Goal: Task Accomplishment & Management: Manage account settings

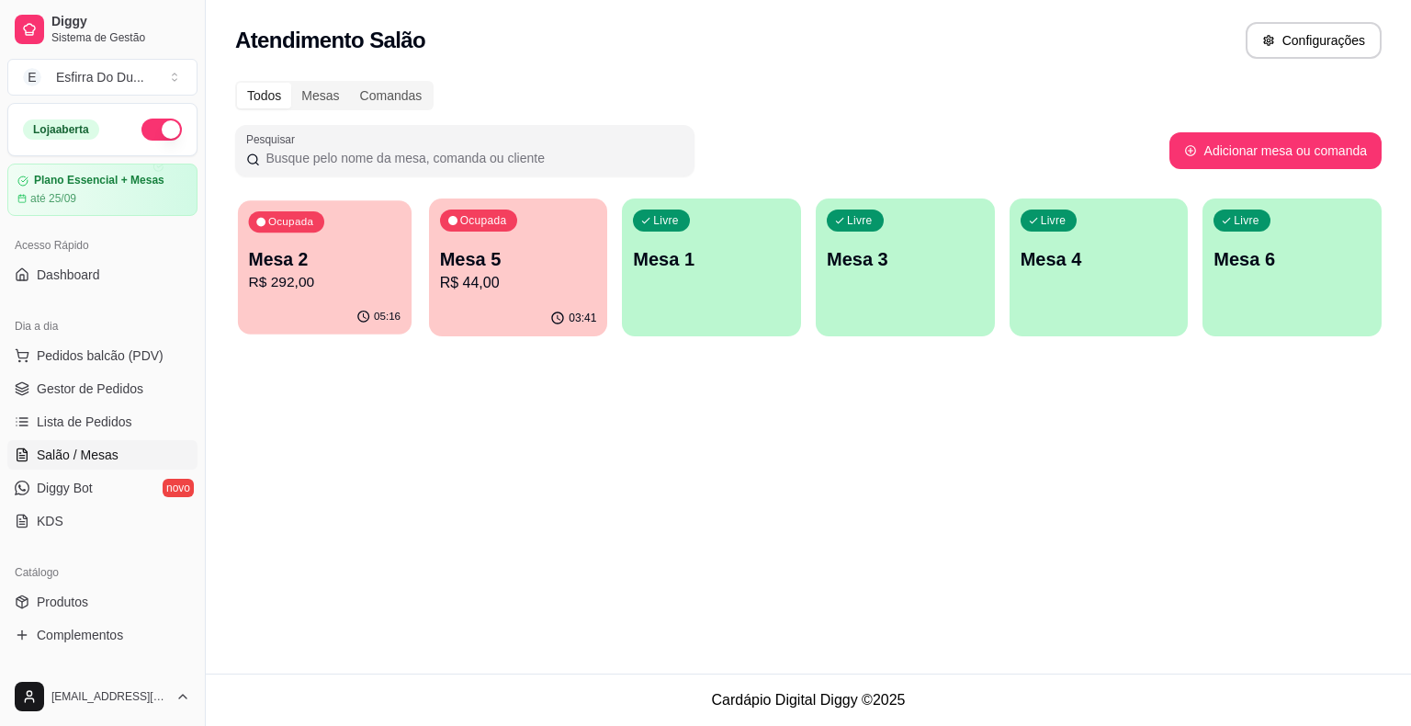
click at [393, 331] on div "05:16" at bounding box center [325, 316] width 174 height 35
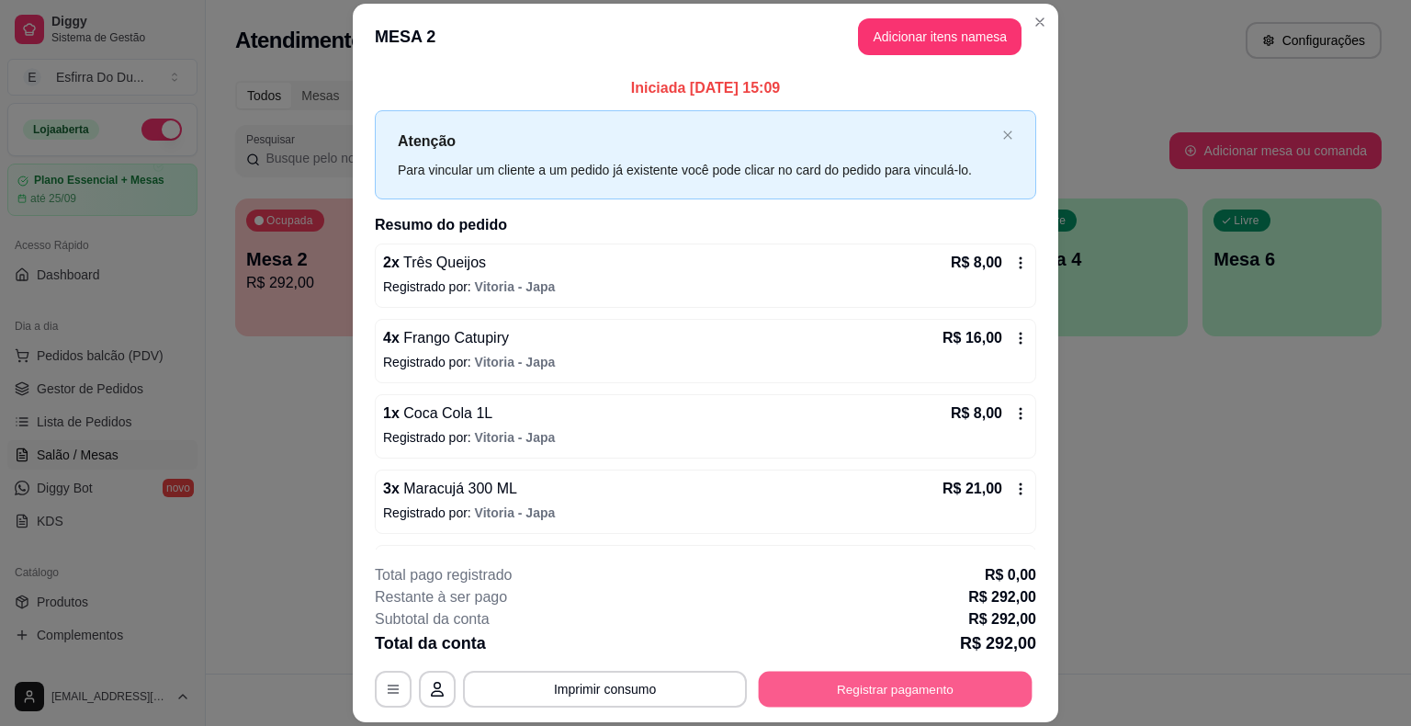
click at [885, 686] on button "Registrar pagamento" at bounding box center [896, 689] width 274 height 36
click at [830, 693] on button "Registrar pagamento" at bounding box center [895, 689] width 282 height 37
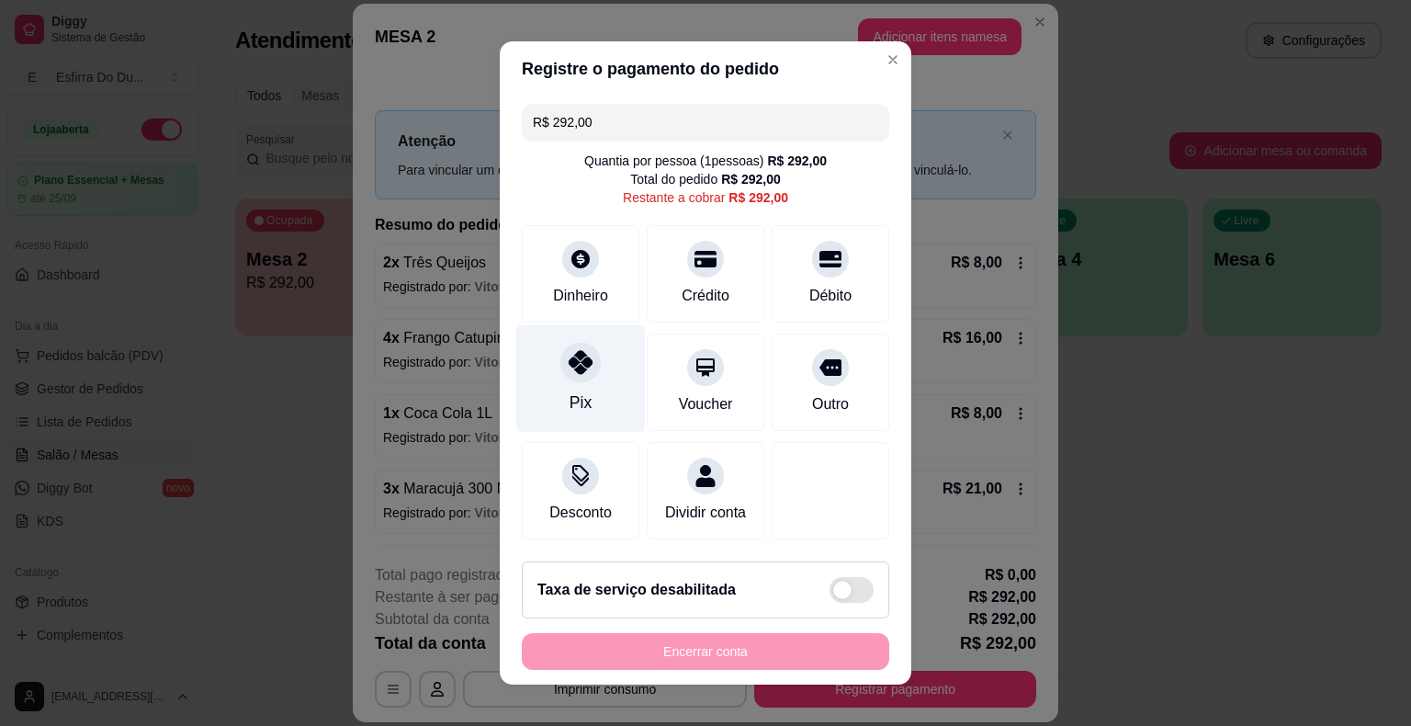
click at [574, 340] on div "Pix" at bounding box center [581, 378] width 130 height 107
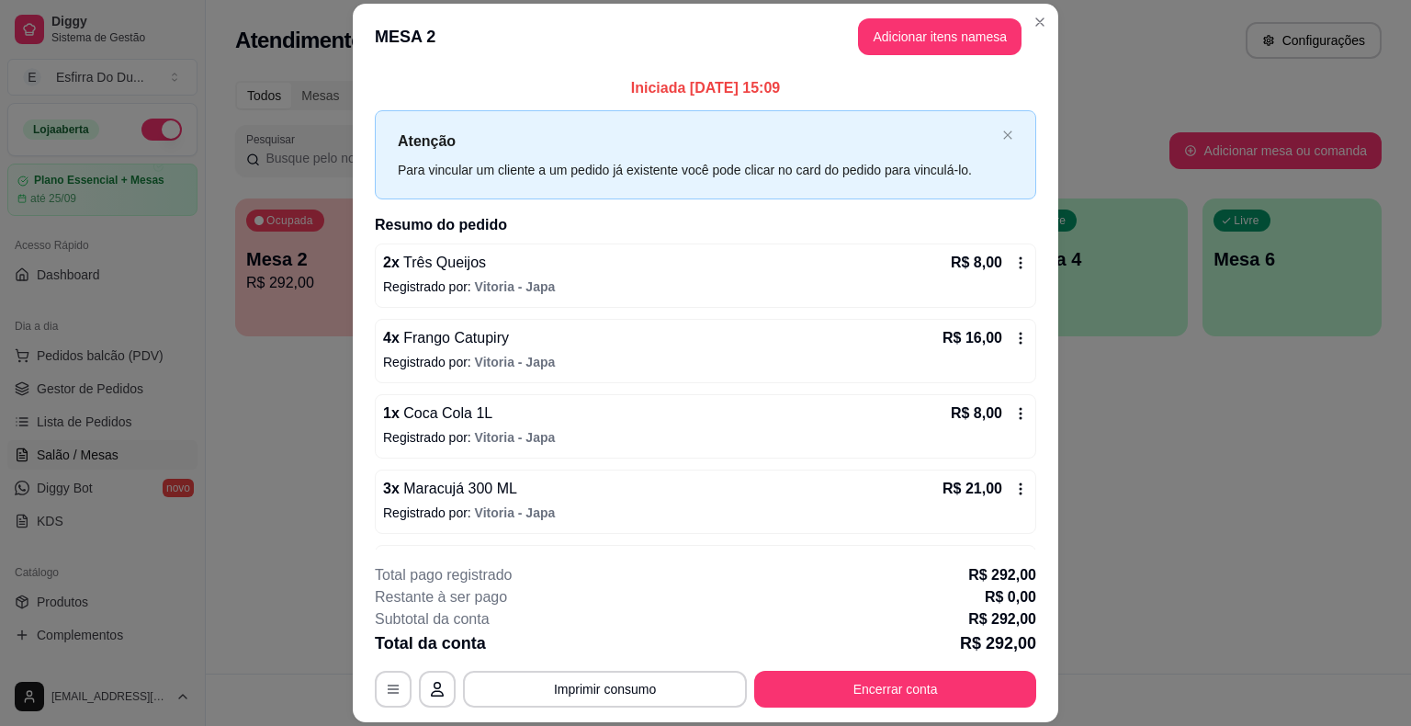
click at [863, 703] on button "Encerrar conta" at bounding box center [895, 689] width 282 height 37
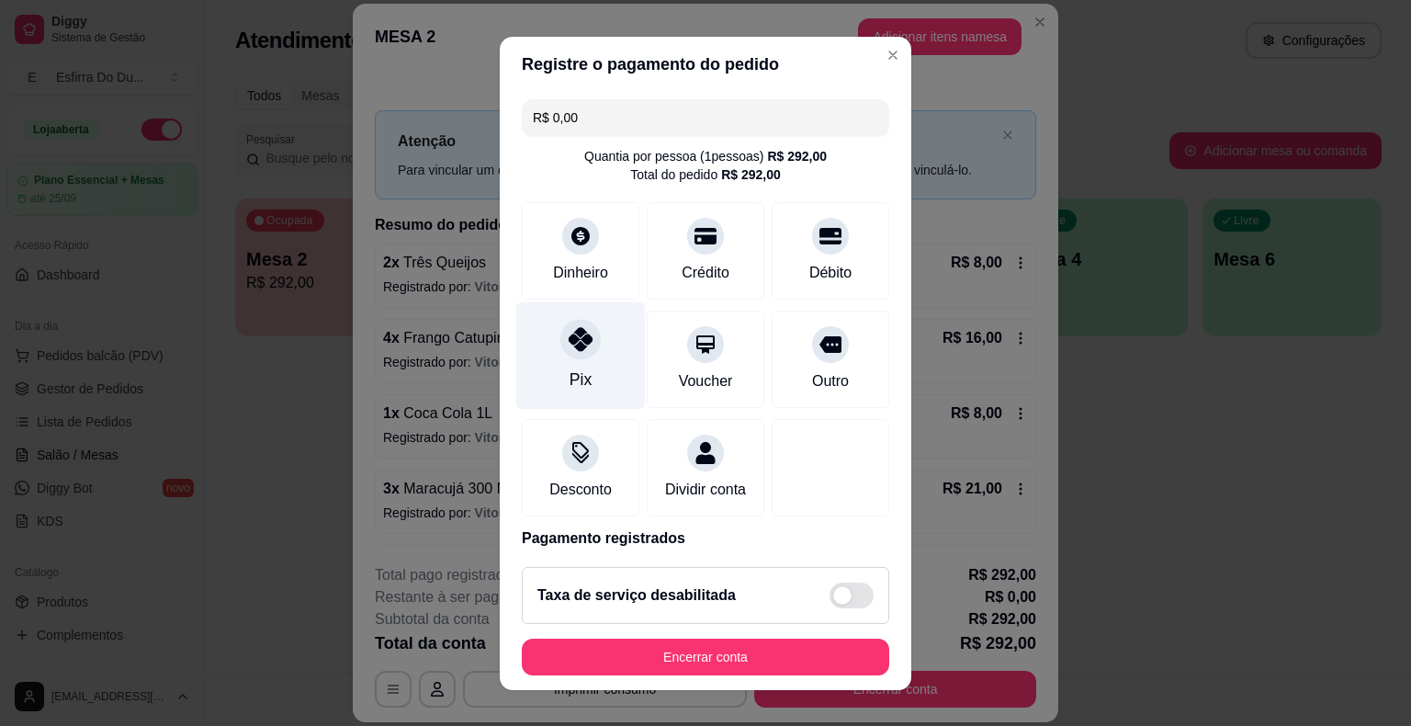
click at [592, 370] on div "Pix" at bounding box center [581, 354] width 130 height 107
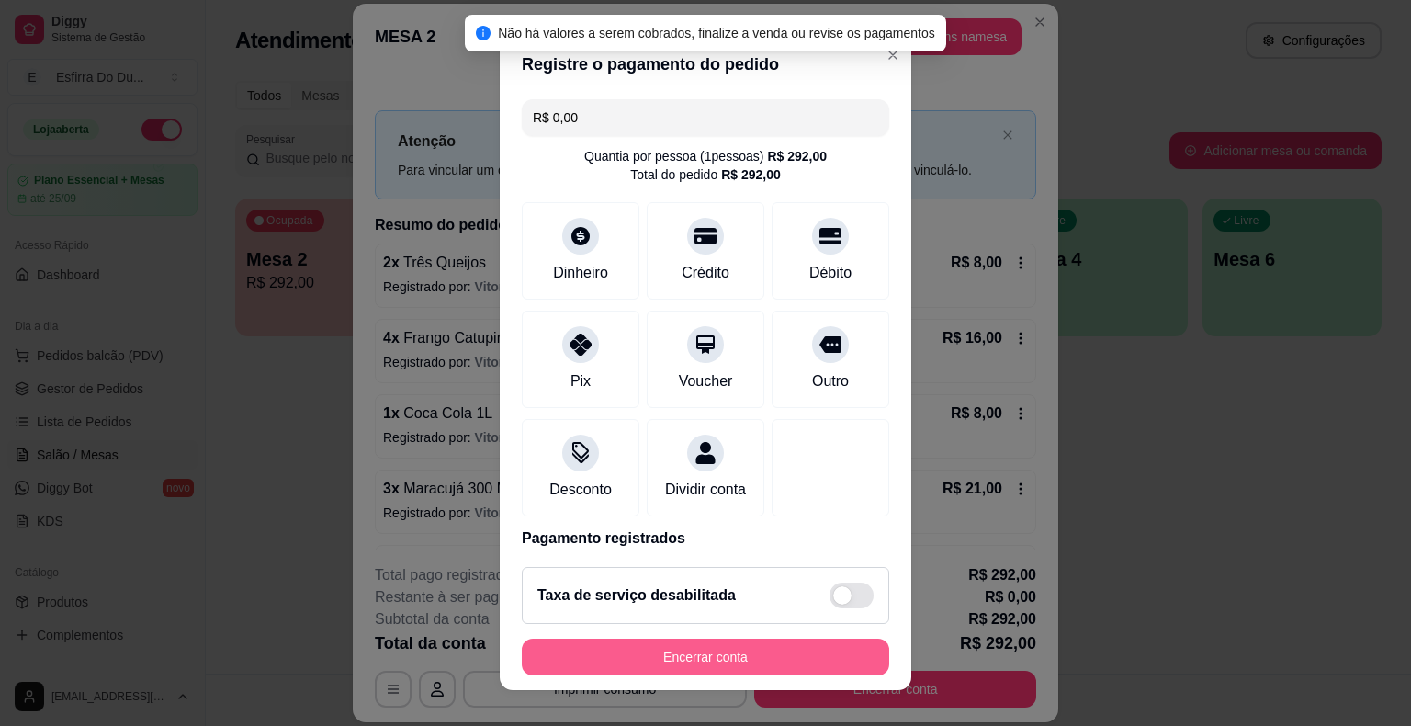
click at [718, 670] on button "Encerrar conta" at bounding box center [705, 656] width 367 height 37
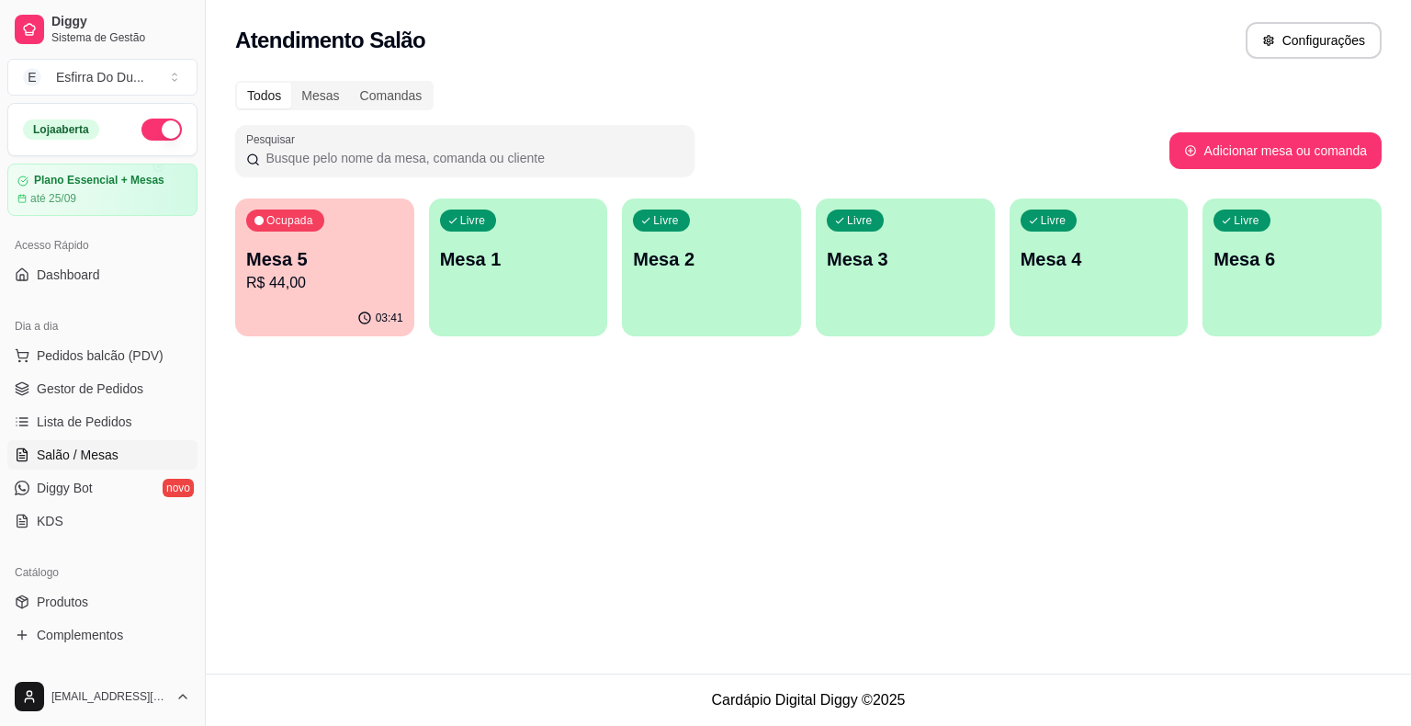
click at [365, 280] on p "R$ 44,00" at bounding box center [324, 283] width 157 height 22
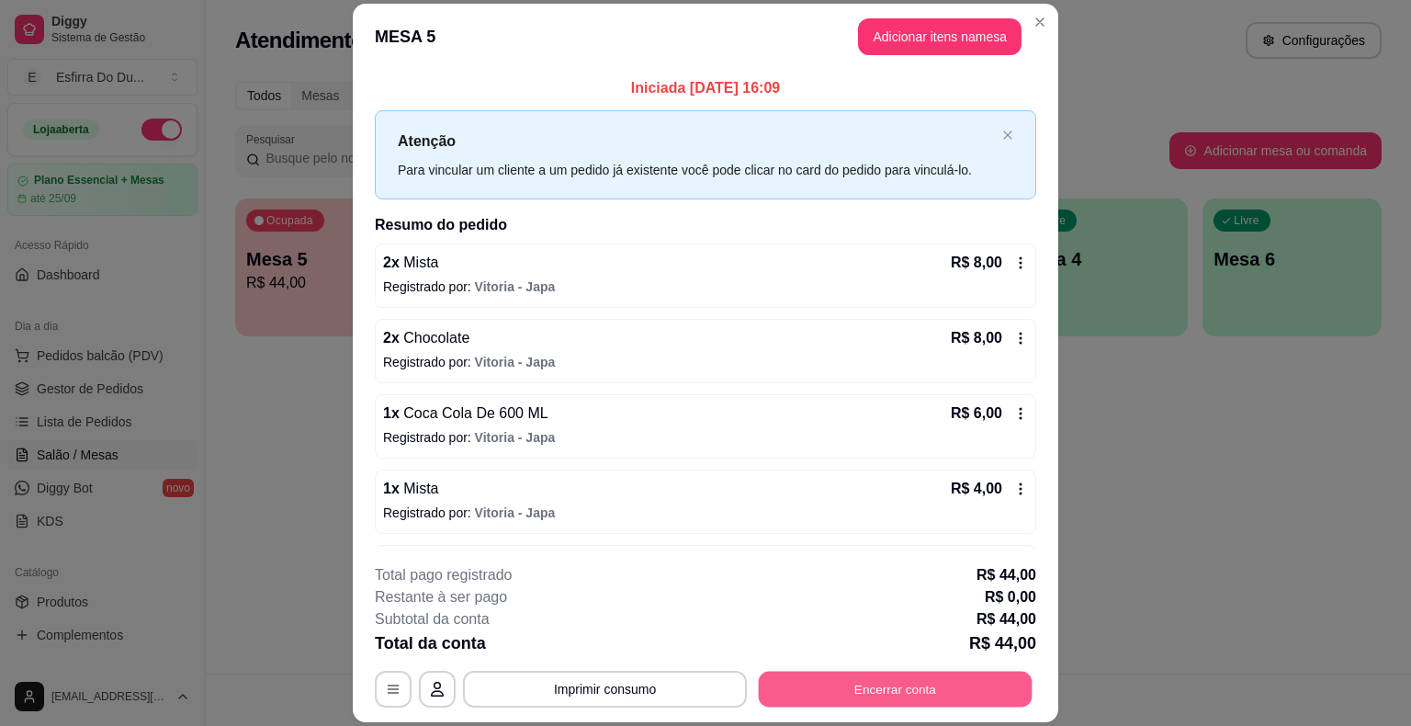
click at [947, 689] on button "Encerrar conta" at bounding box center [896, 689] width 274 height 36
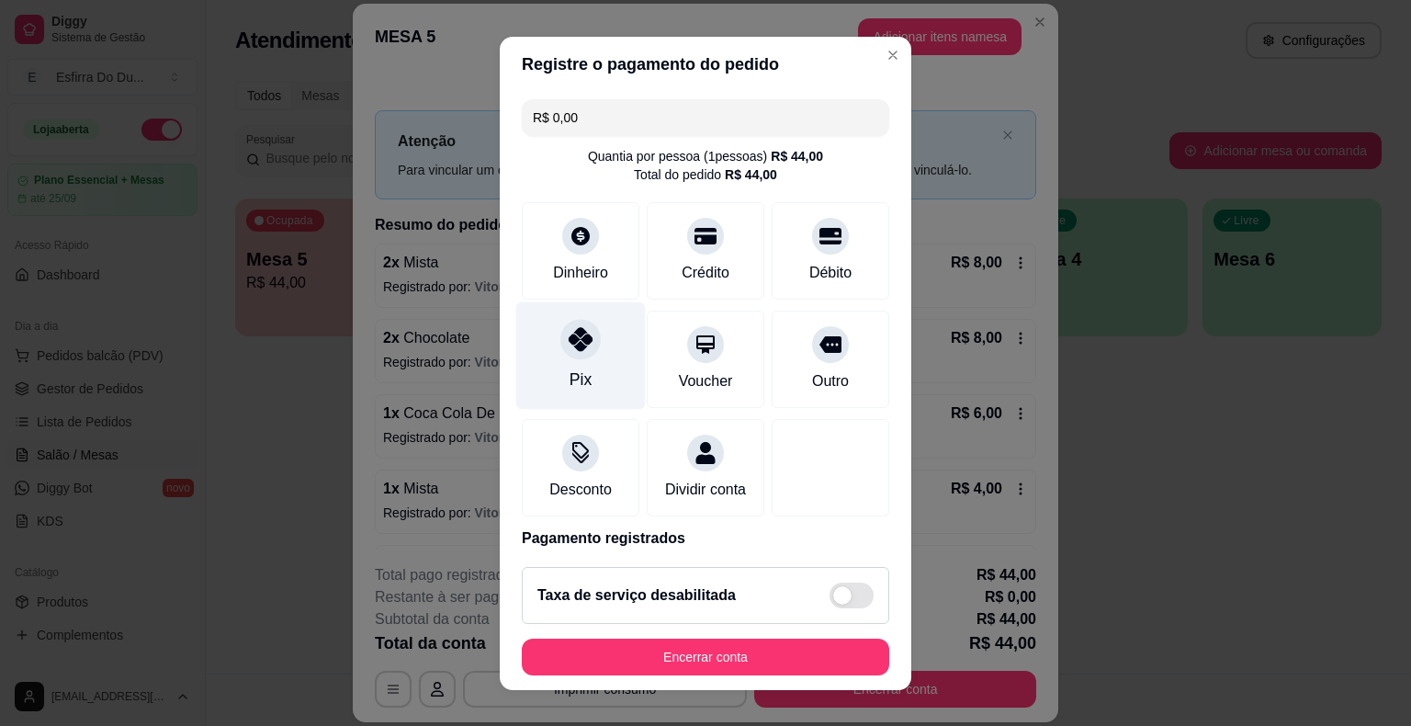
click at [591, 333] on div "Pix" at bounding box center [581, 354] width 130 height 107
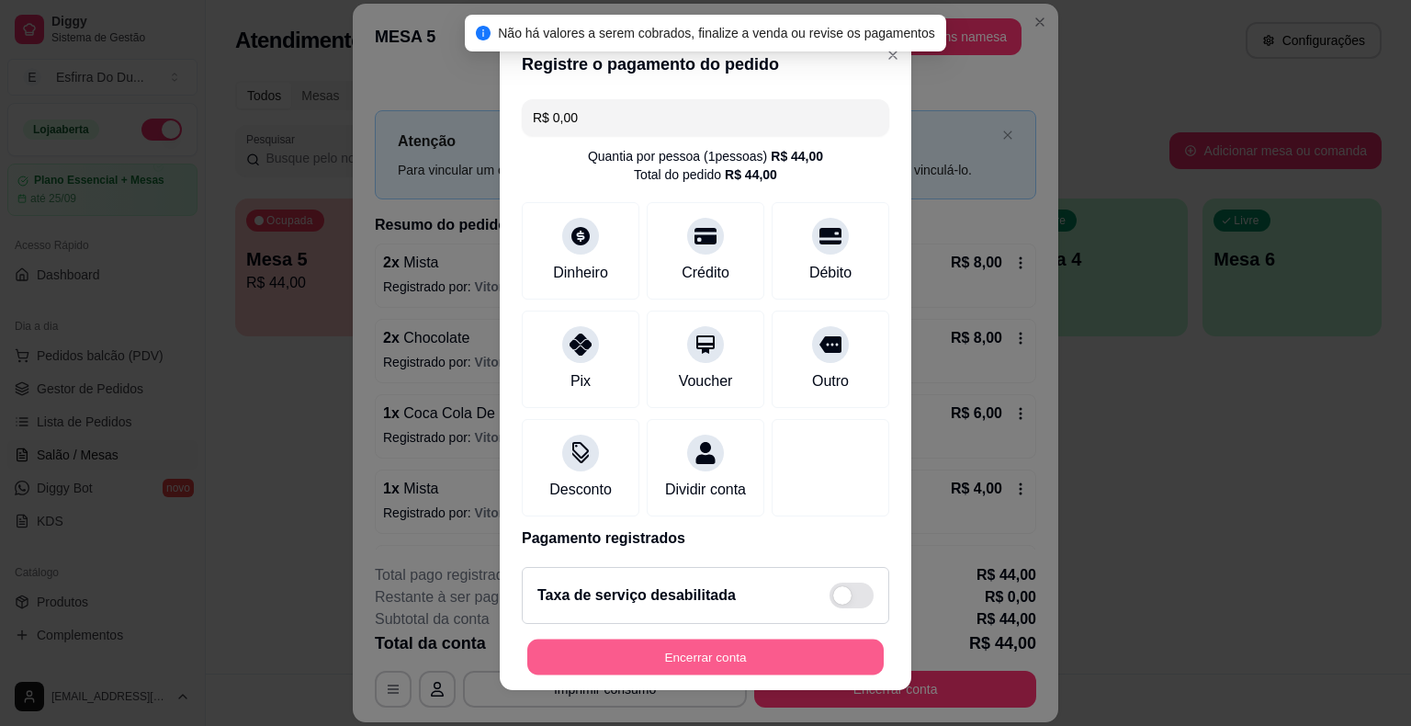
click at [604, 667] on button "Encerrar conta" at bounding box center [705, 656] width 356 height 36
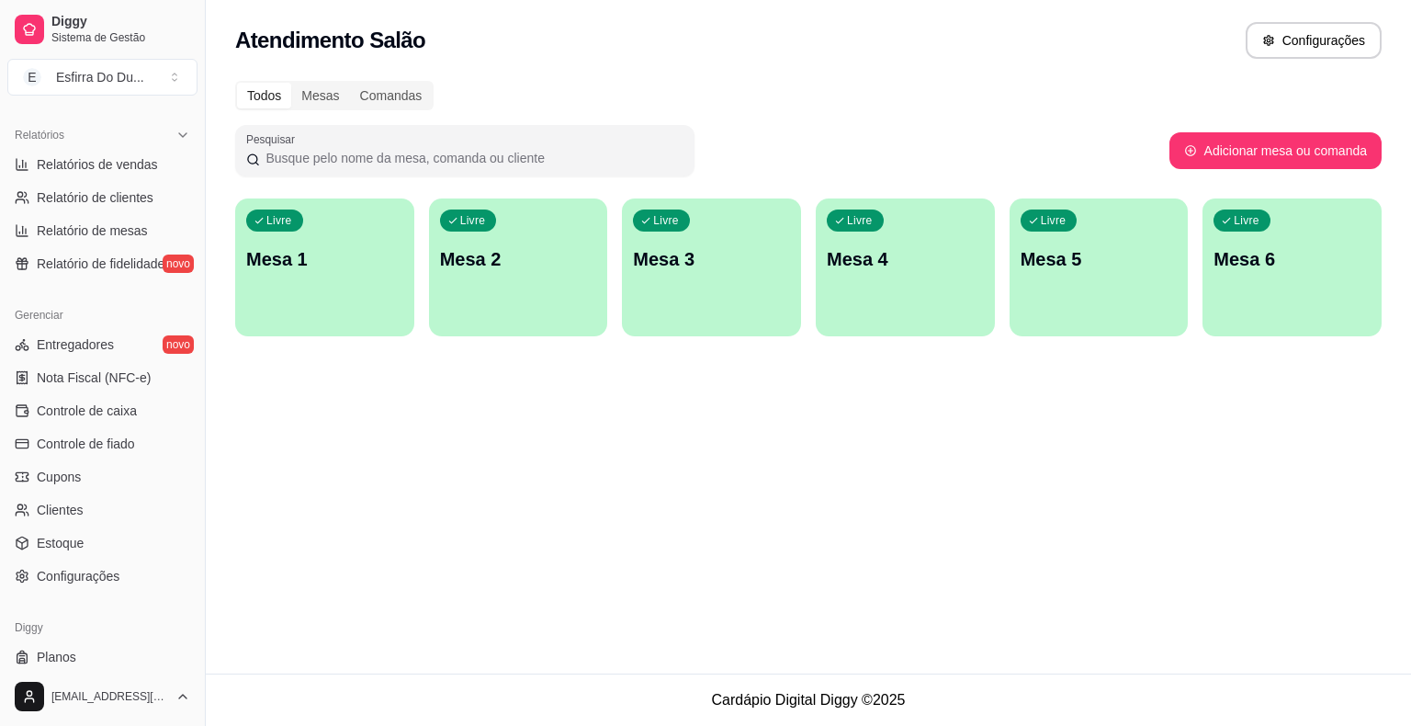
scroll to position [595, 0]
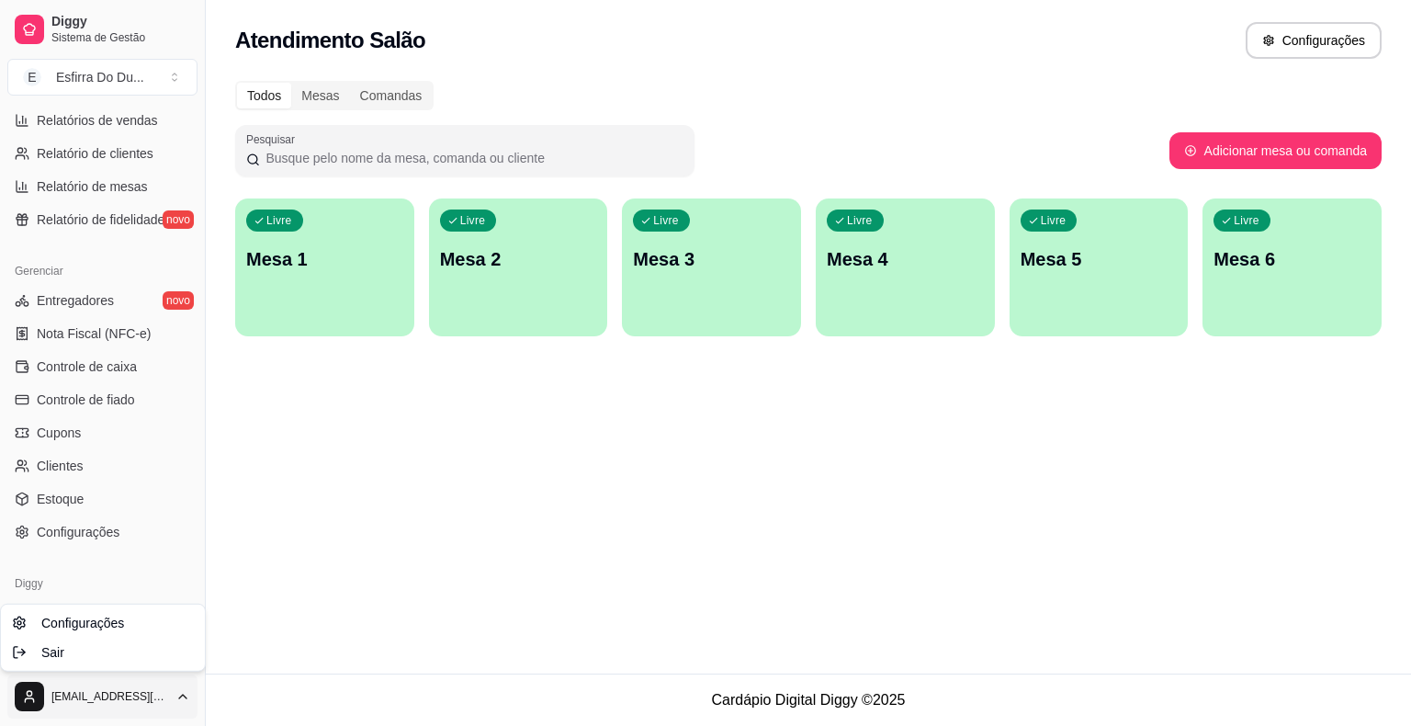
click at [38, 685] on html "Diggy Sistema de Gestão E Esfirra Do Du ... Loja aberta Plano Essencial + Mesas…" at bounding box center [705, 363] width 1411 height 726
click at [107, 657] on div "Sair" at bounding box center [103, 652] width 197 height 29
